Goal: Check status: Check status

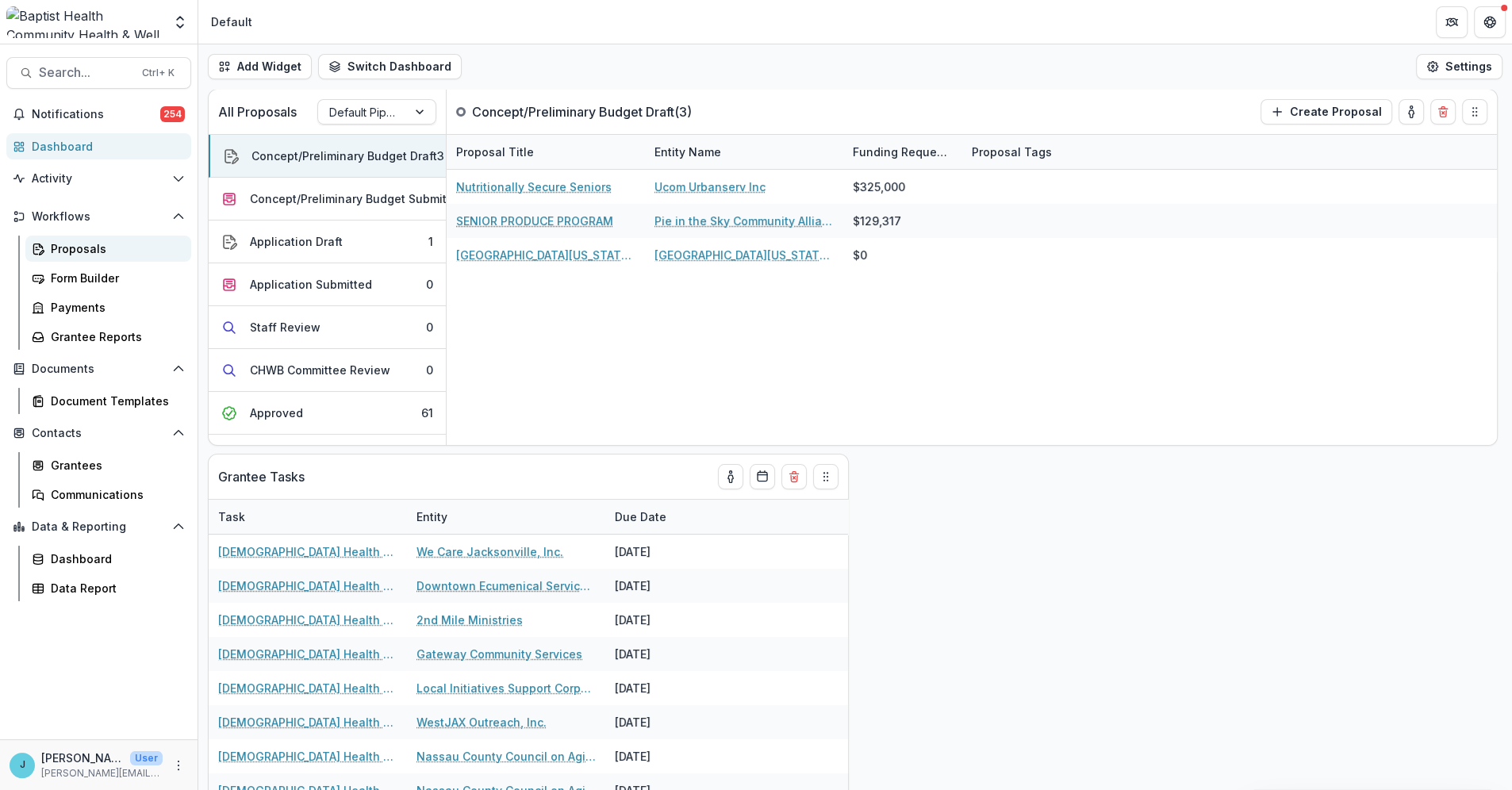
click at [75, 252] on div "Proposals" at bounding box center [114, 249] width 127 height 17
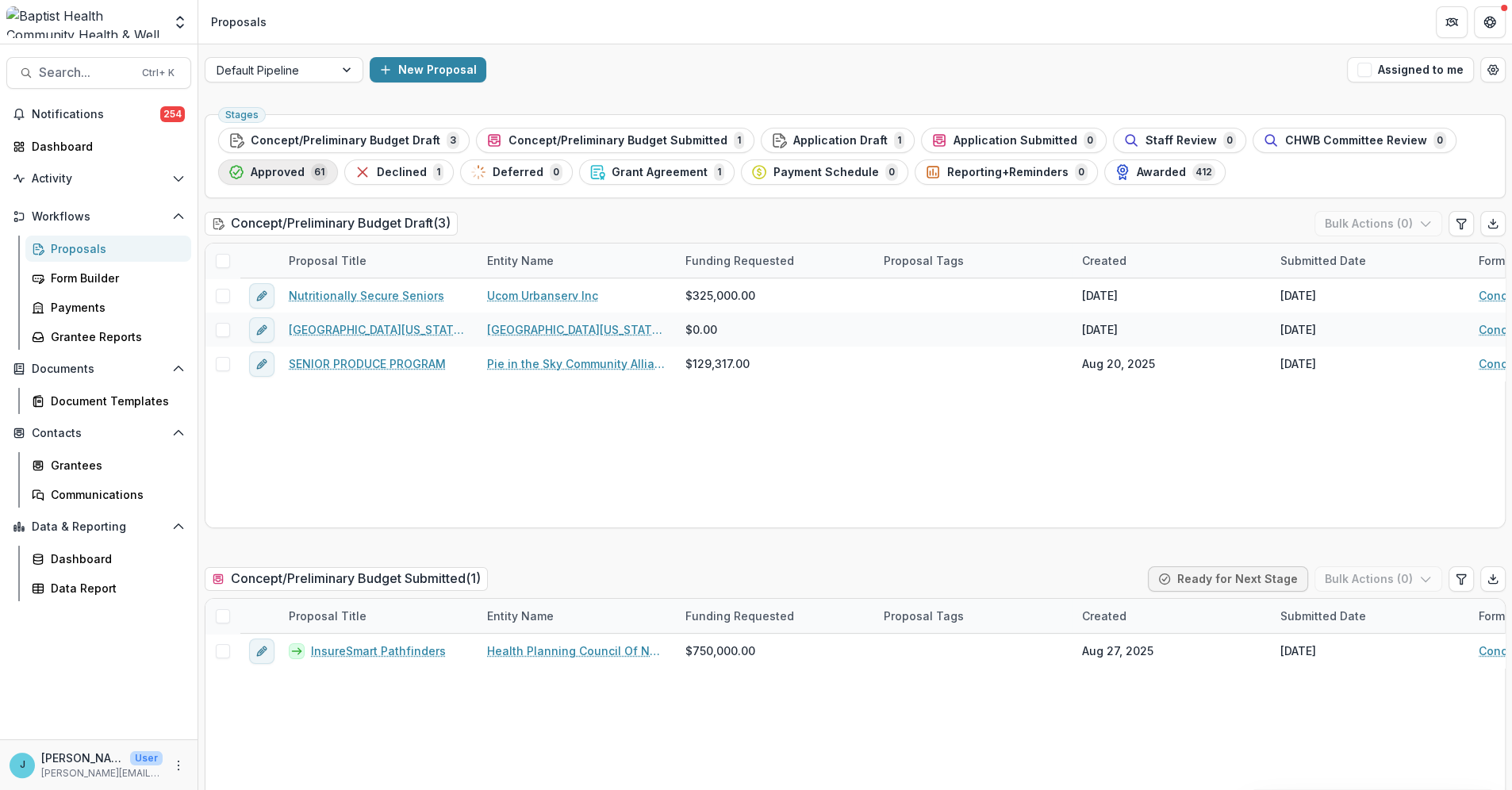
click at [269, 170] on span "Approved" at bounding box center [278, 172] width 54 height 14
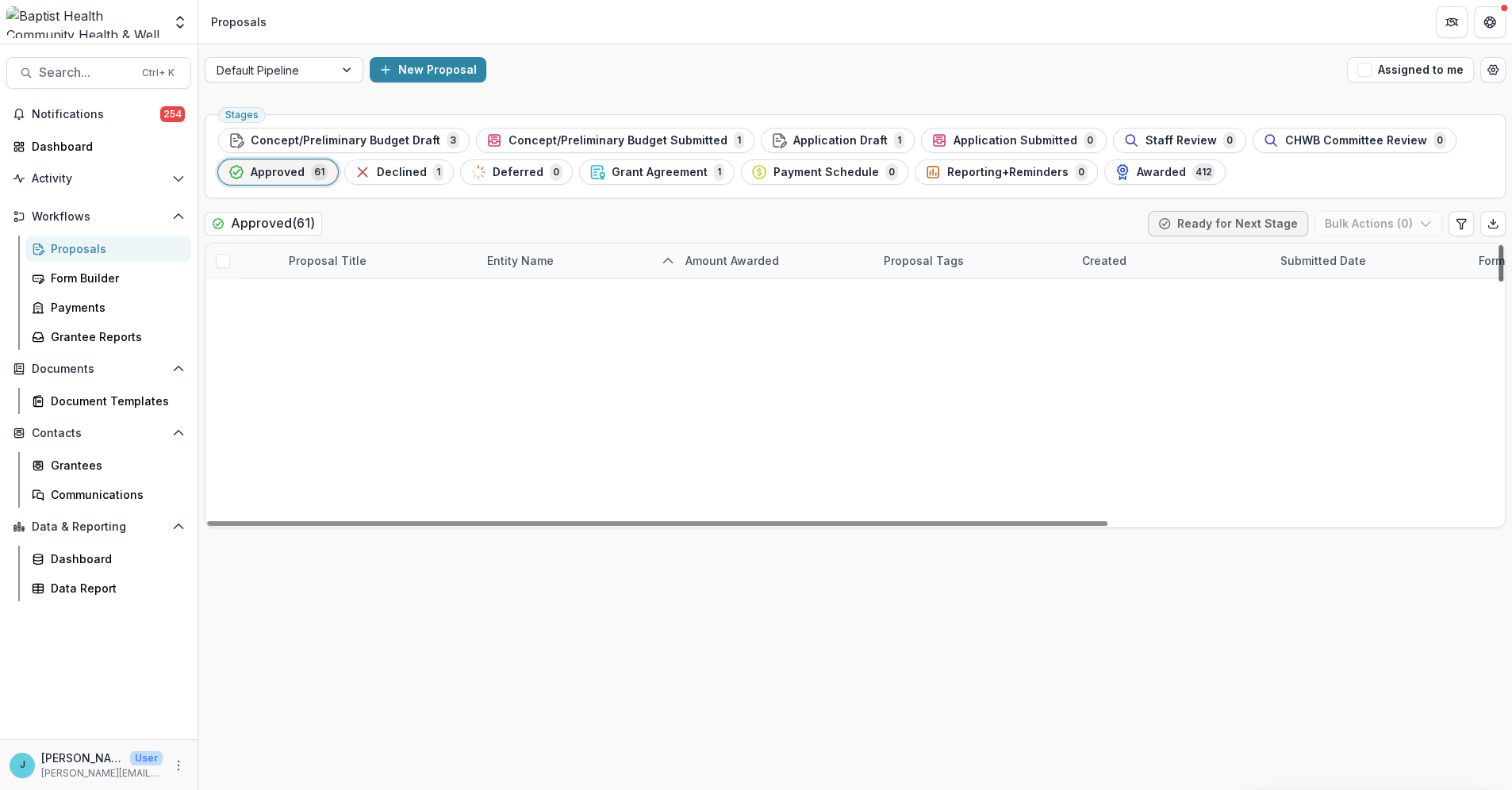
scroll to position [1671, 0]
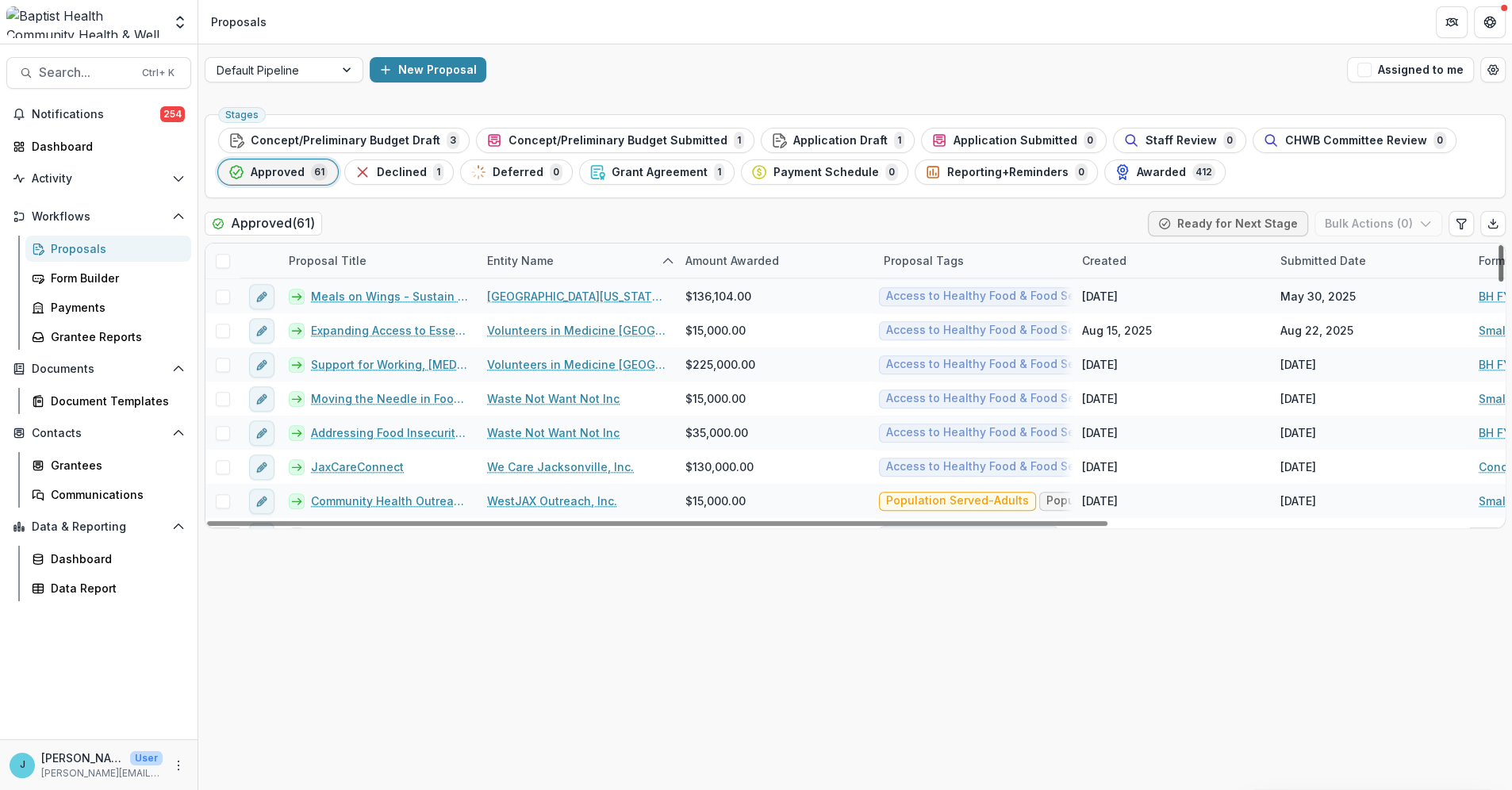
drag, startPoint x: 1502, startPoint y: 265, endPoint x: 1491, endPoint y: 481, distance: 216.3
click at [1209, 282] on div at bounding box center [1501, 262] width 5 height 36
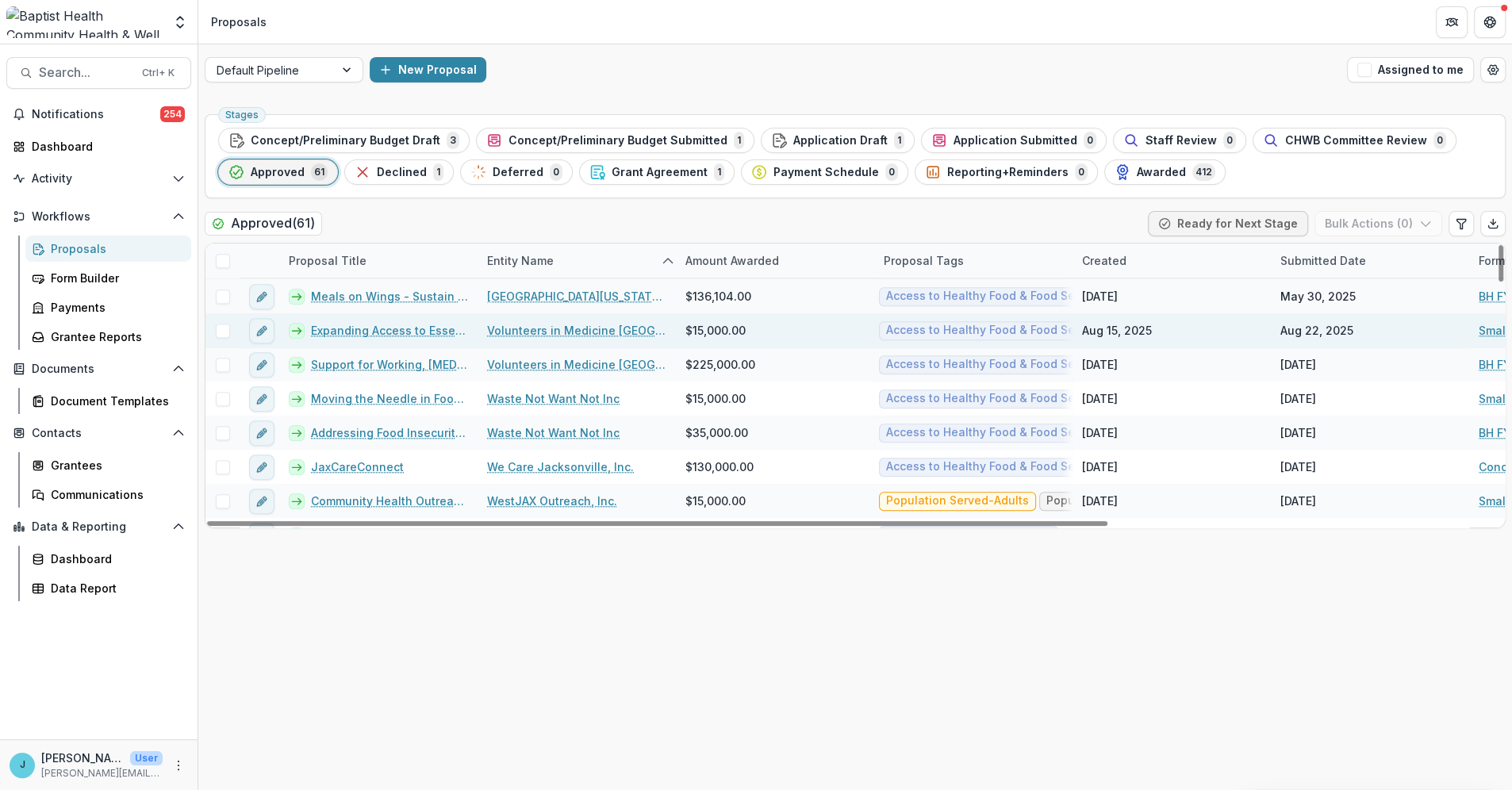
click at [401, 329] on link "Expanding Access to Essential Foods" at bounding box center [390, 331] width 157 height 17
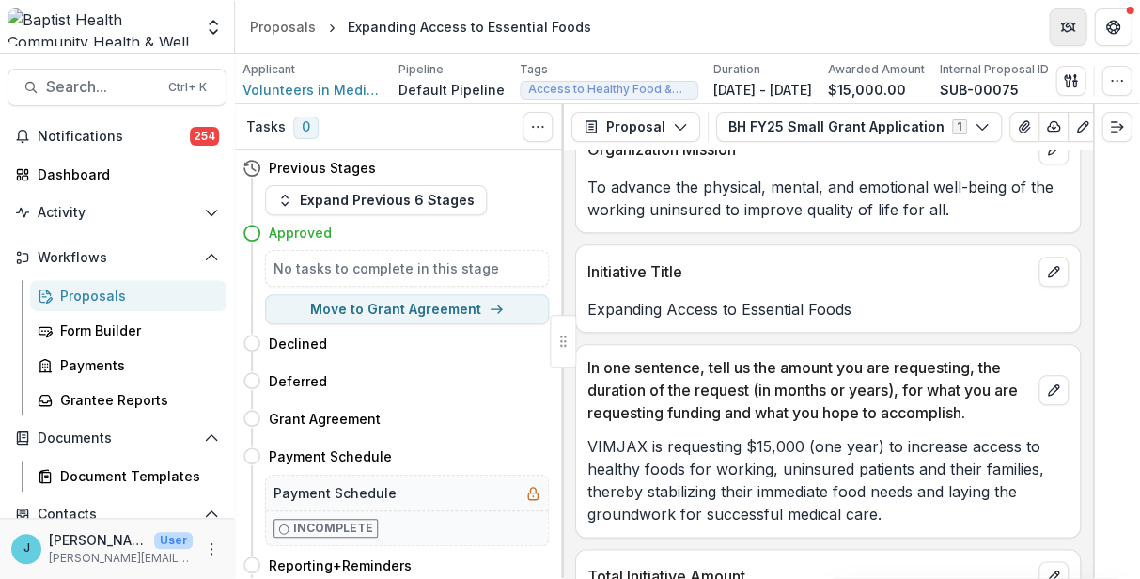
scroll to position [313, 0]
